Goal: Task Accomplishment & Management: Use online tool/utility

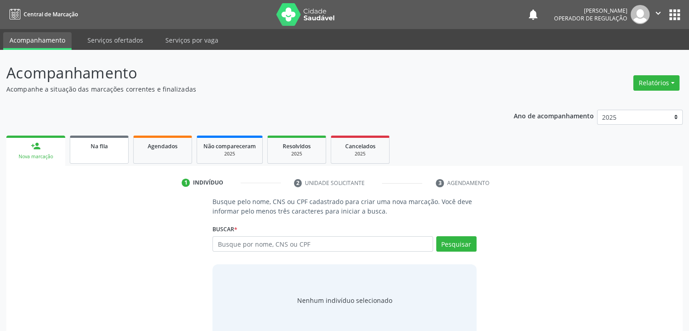
click at [107, 148] on span "Na fila" at bounding box center [99, 146] width 17 height 8
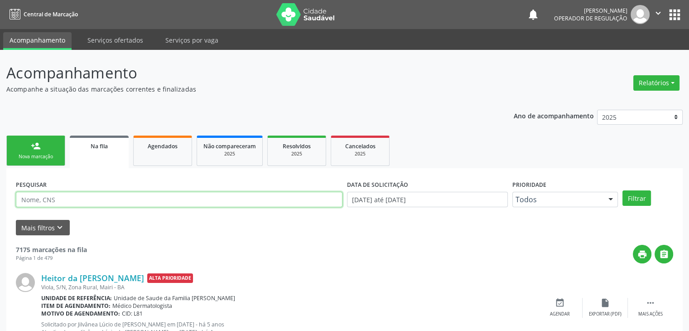
click at [76, 196] on input "text" at bounding box center [179, 199] width 327 height 15
type input "[PERSON_NAME]"
click at [623, 190] on button "Filtrar" at bounding box center [637, 197] width 29 height 15
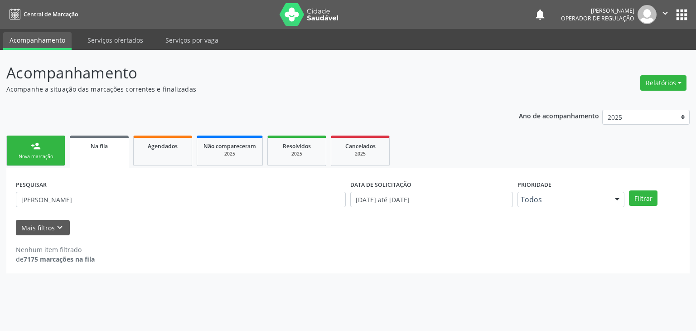
click at [683, 23] on div "notifications [PERSON_NAME] Operador de regulação  Configurações Sair apps" at bounding box center [612, 14] width 156 height 19
click at [680, 14] on button "apps" at bounding box center [682, 15] width 16 height 16
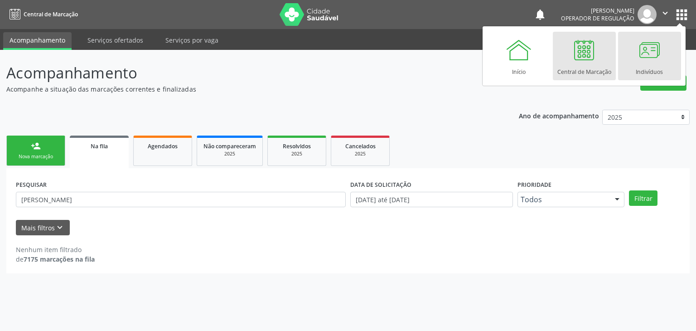
click at [643, 51] on div at bounding box center [649, 49] width 27 height 27
